Goal: Find specific page/section: Find specific page/section

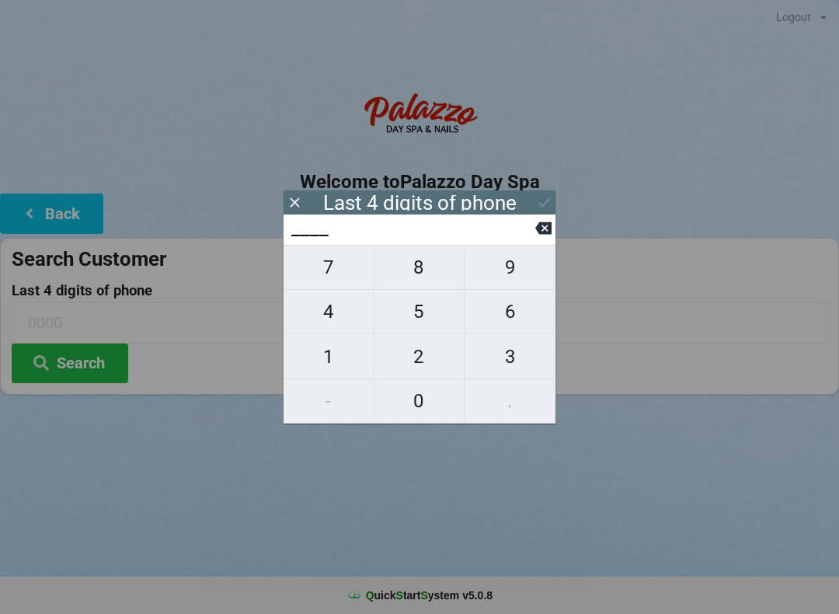
click at [421, 412] on span "0" at bounding box center [419, 400] width 90 height 33
type input "0___"
click at [422, 367] on span "2" at bounding box center [419, 356] width 90 height 33
type input "02__"
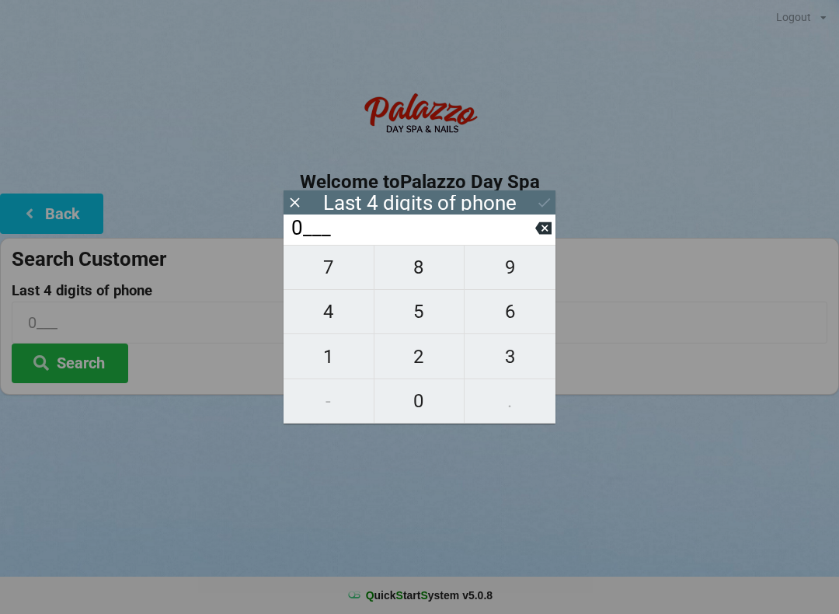
type input "02__"
click at [419, 356] on span "2" at bounding box center [419, 356] width 90 height 33
type input "022_"
click at [332, 280] on span "7" at bounding box center [328, 267] width 90 height 33
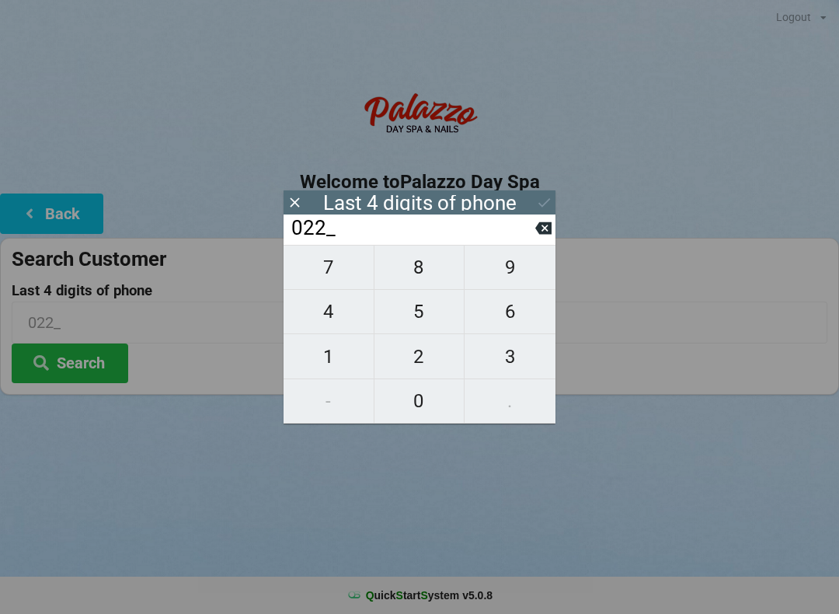
type input "0227"
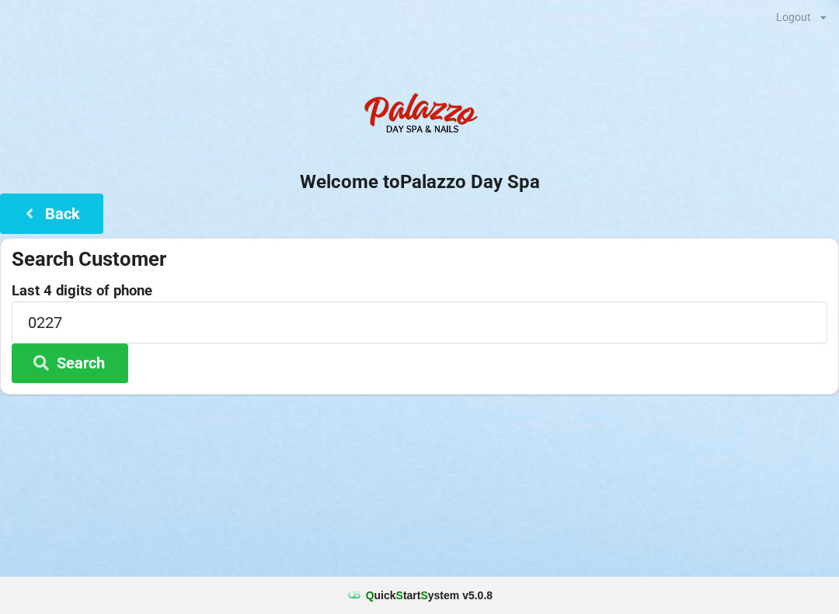
click at [676, 427] on div at bounding box center [419, 414] width 839 height 39
click at [75, 365] on button "Search" at bounding box center [70, 363] width 117 height 40
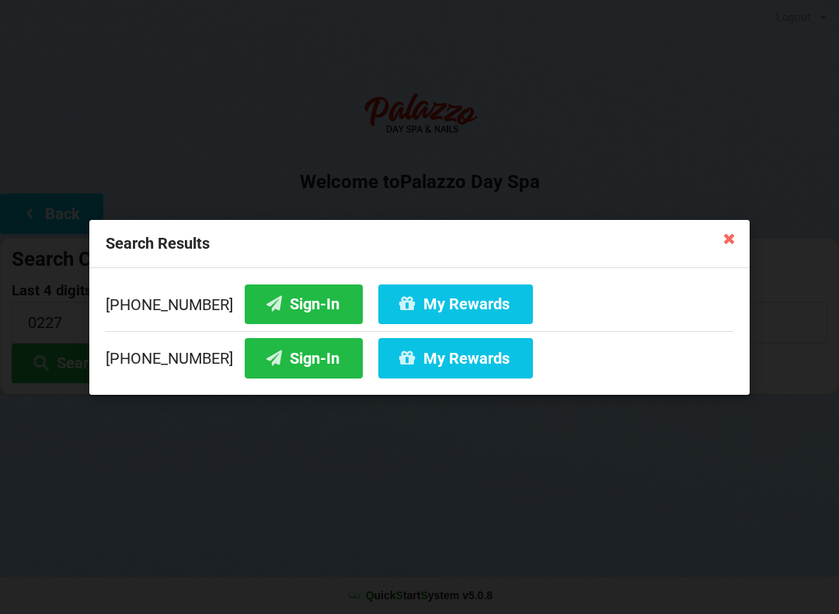
click at [280, 304] on button "Sign-In" at bounding box center [304, 303] width 118 height 40
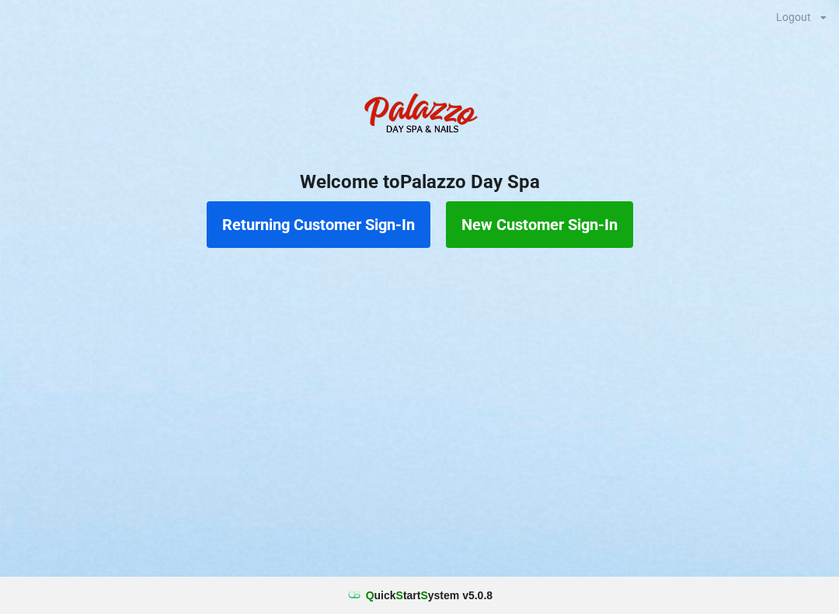
click at [339, 235] on button "Returning Customer Sign-In" at bounding box center [319, 224] width 224 height 47
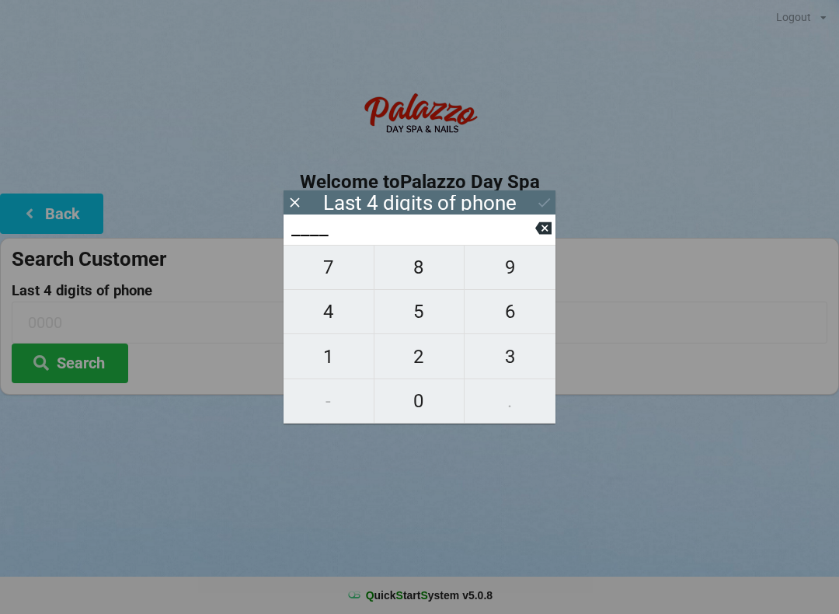
click at [424, 410] on span "0" at bounding box center [419, 400] width 90 height 33
type input "0___"
click at [423, 318] on span "5" at bounding box center [419, 311] width 90 height 33
type input "05__"
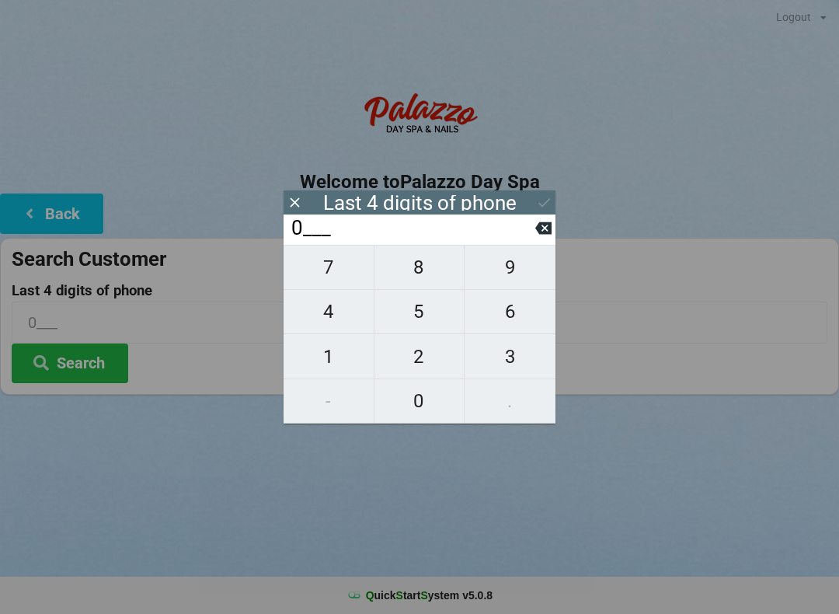
type input "05__"
click at [513, 370] on span "3" at bounding box center [509, 356] width 91 height 33
type input "053_"
click at [428, 272] on span "8" at bounding box center [419, 267] width 90 height 33
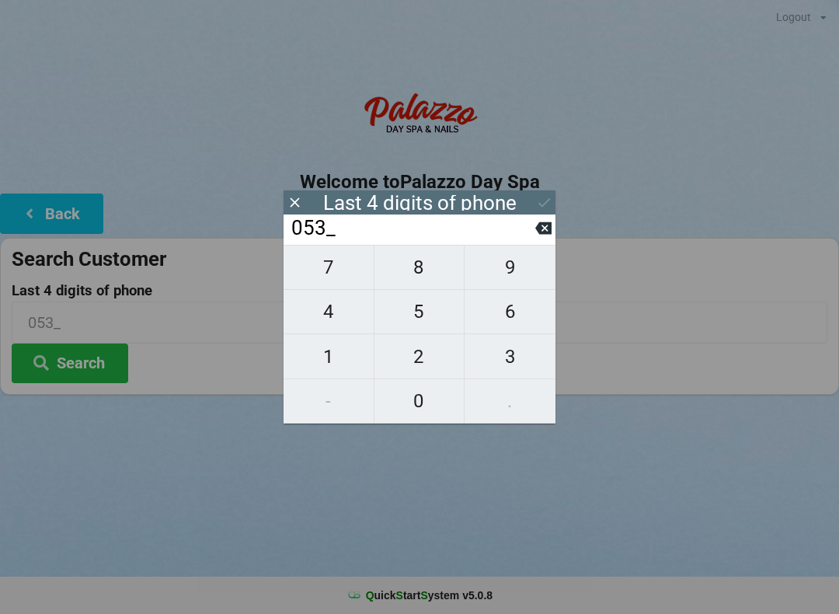
type input "0538"
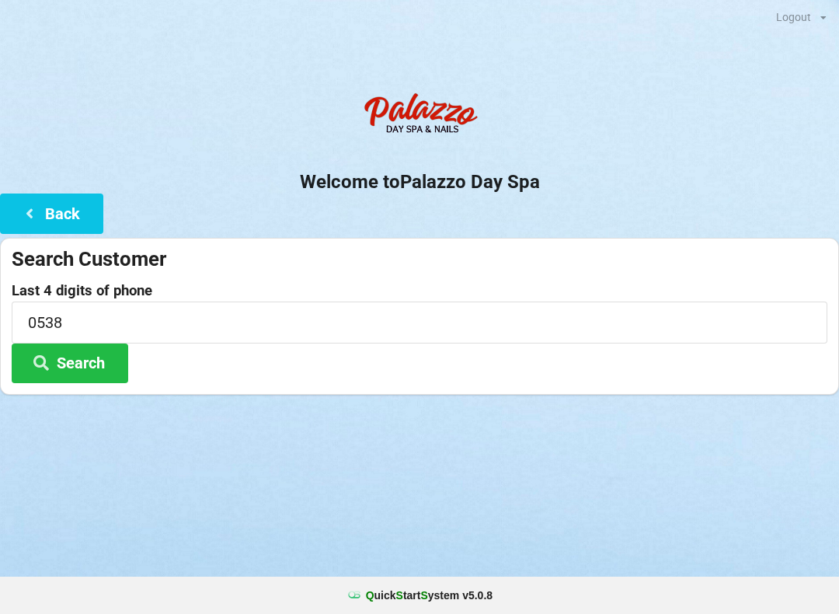
click at [208, 488] on div "Logout Logout Sign-In Welcome to Palazzo Day Spa Back Search Customer Last 4 di…" at bounding box center [419, 307] width 839 height 614
click at [93, 362] on button "Search" at bounding box center [70, 363] width 117 height 40
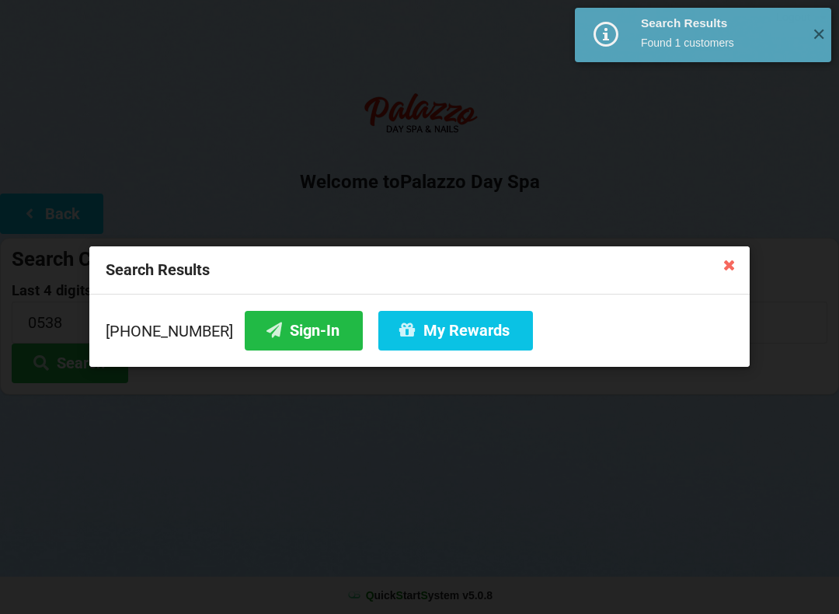
click at [279, 328] on button "Sign-In" at bounding box center [304, 331] width 118 height 40
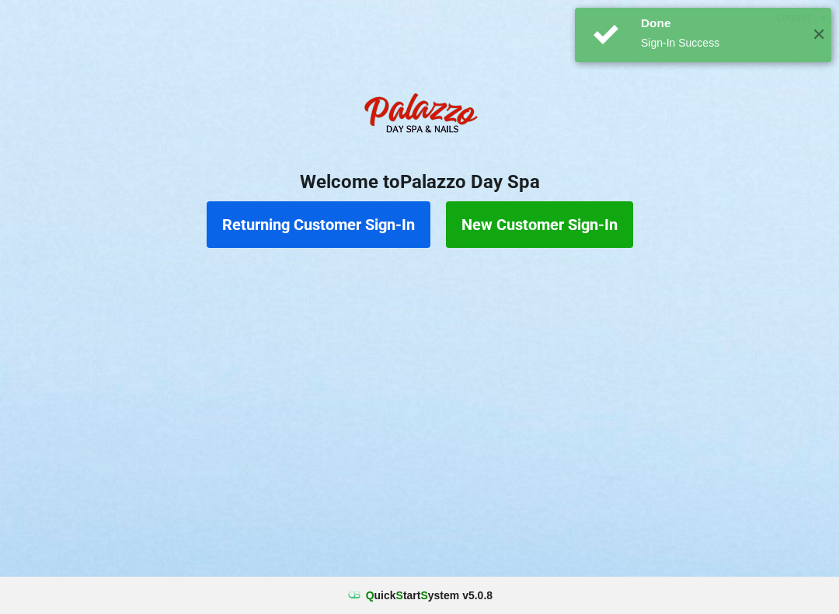
click at [373, 217] on button "Returning Customer Sign-In" at bounding box center [319, 224] width 224 height 47
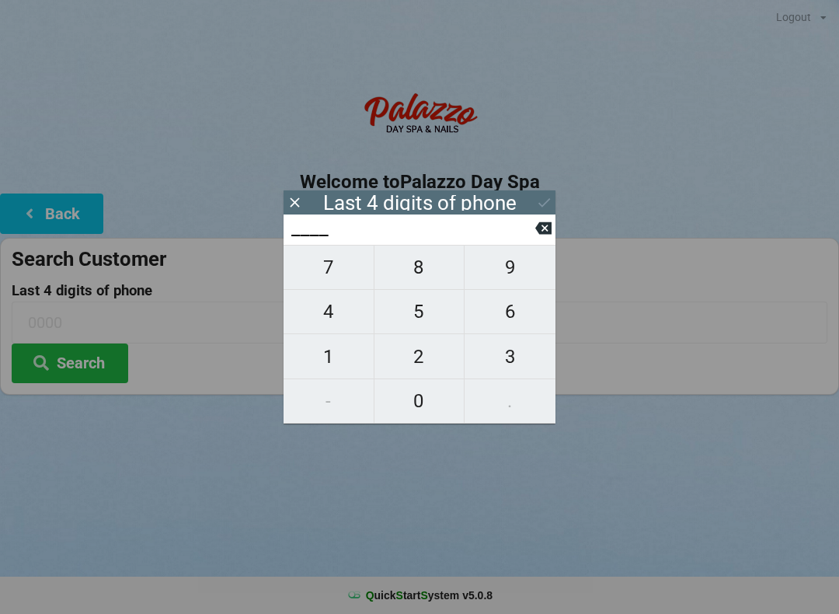
click at [415, 402] on span "0" at bounding box center [419, 400] width 90 height 33
type input "0___"
click at [405, 315] on span "5" at bounding box center [419, 311] width 90 height 33
type input "05__"
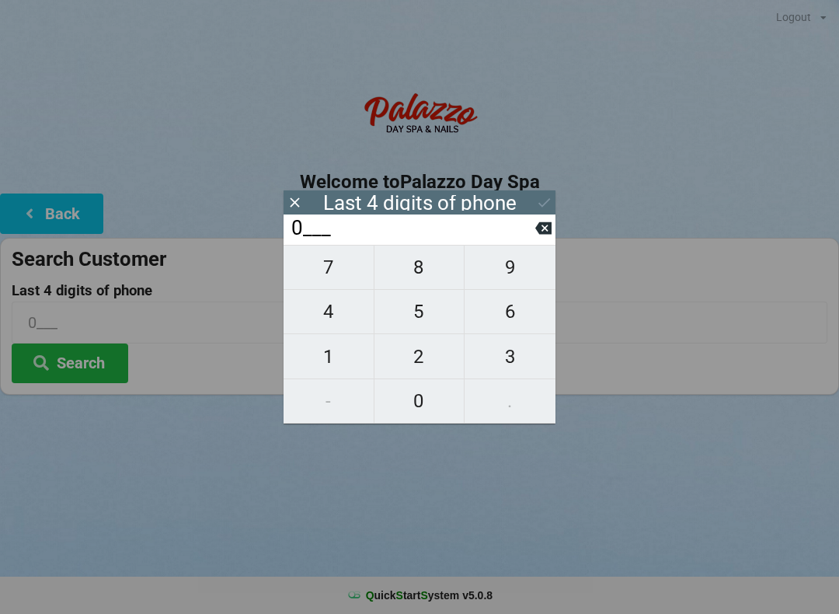
type input "05__"
click at [513, 362] on span "3" at bounding box center [509, 356] width 91 height 33
type input "053_"
click at [425, 280] on span "8" at bounding box center [419, 267] width 90 height 33
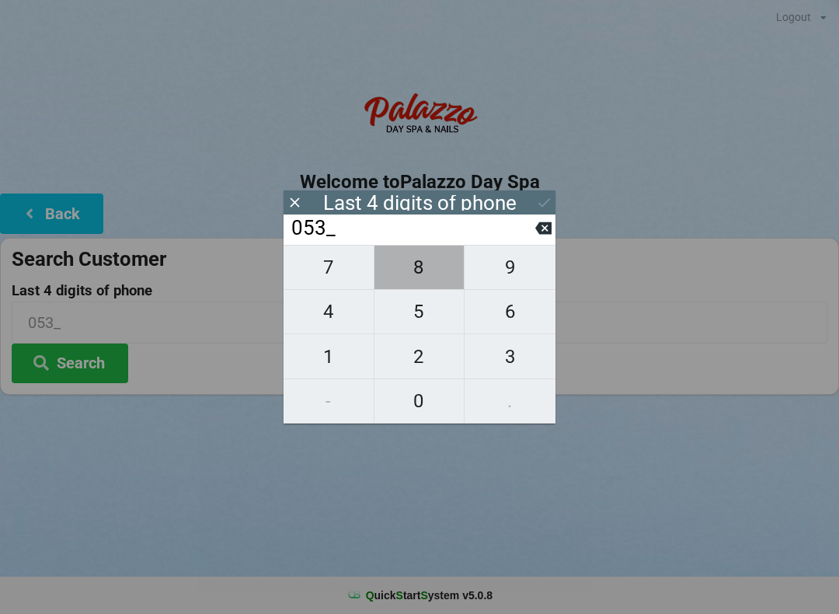
type input "0538"
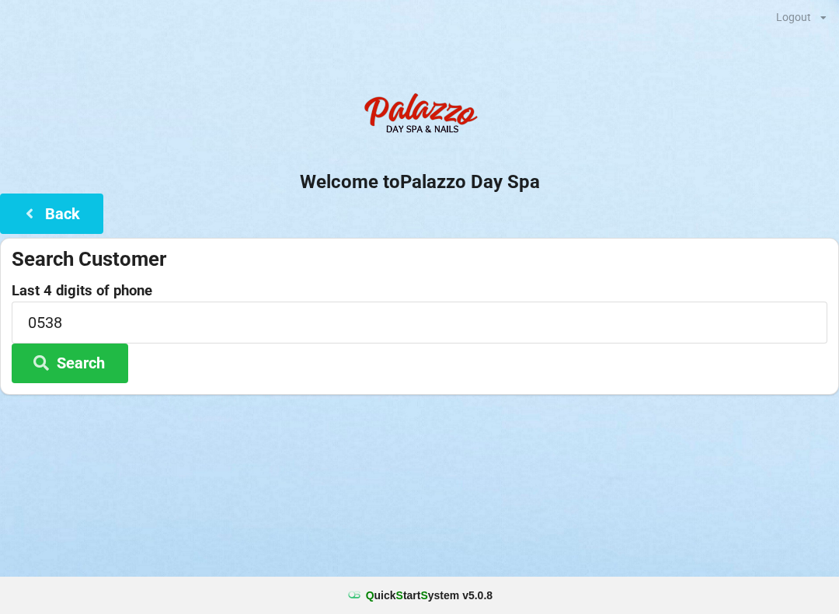
click at [116, 455] on div "Logout Logout Sign-In Welcome to Palazzo Day Spa Back Search Customer Last 4 di…" at bounding box center [419, 307] width 839 height 614
click at [87, 364] on button "Search" at bounding box center [70, 363] width 117 height 40
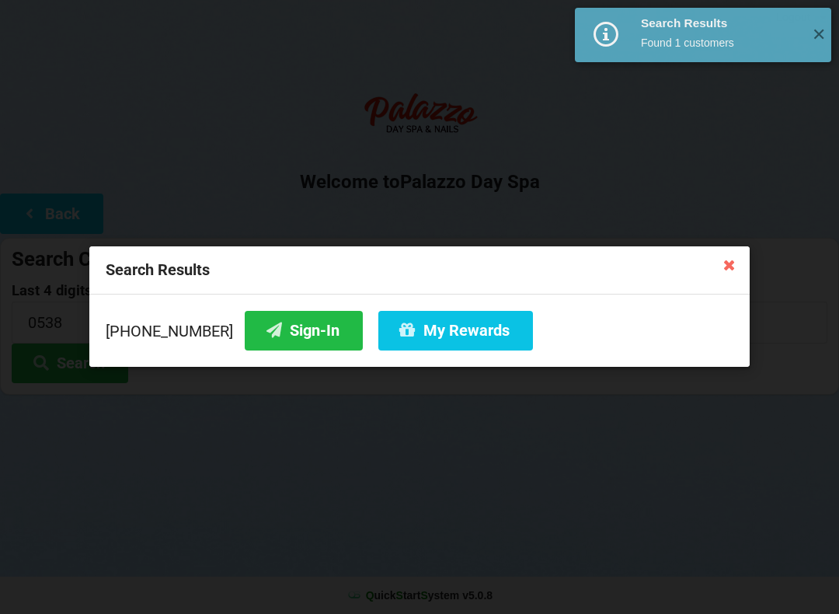
click at [447, 319] on button "My Rewards" at bounding box center [455, 331] width 155 height 40
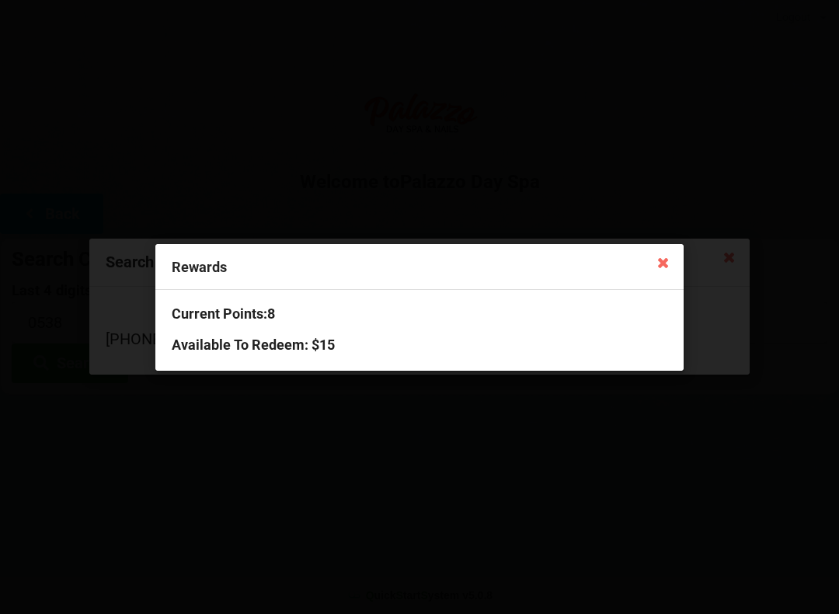
click at [667, 273] on icon at bounding box center [663, 261] width 25 height 25
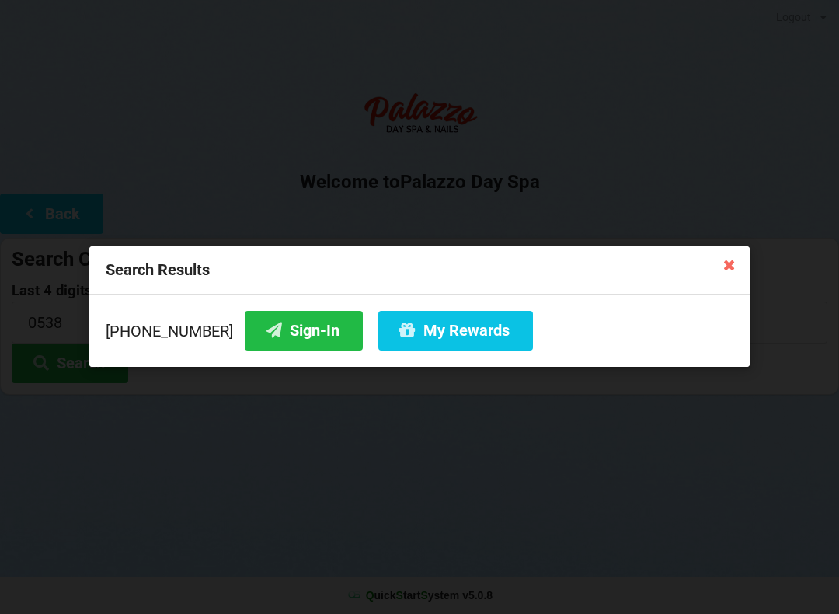
click at [722, 268] on icon at bounding box center [729, 264] width 25 height 25
